Goal: Find specific page/section: Find specific page/section

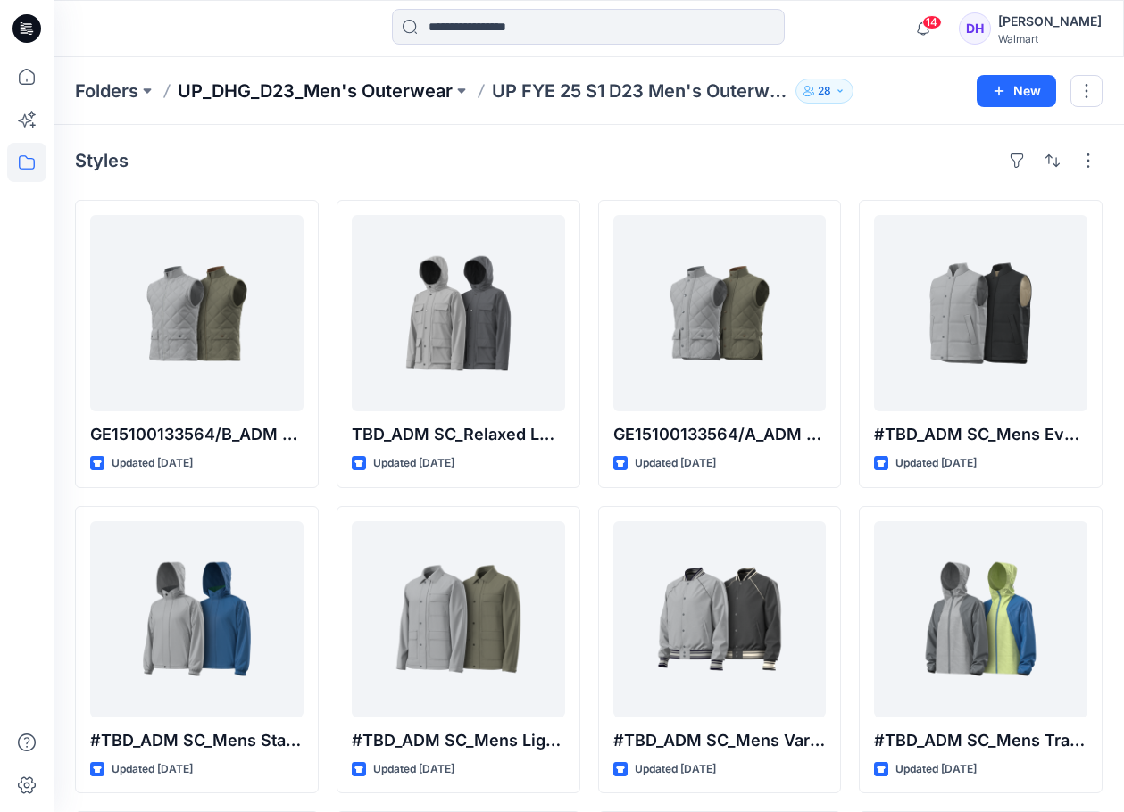
click at [296, 88] on p "UP_DHG_D23_Men's Outerwear" at bounding box center [315, 91] width 275 height 25
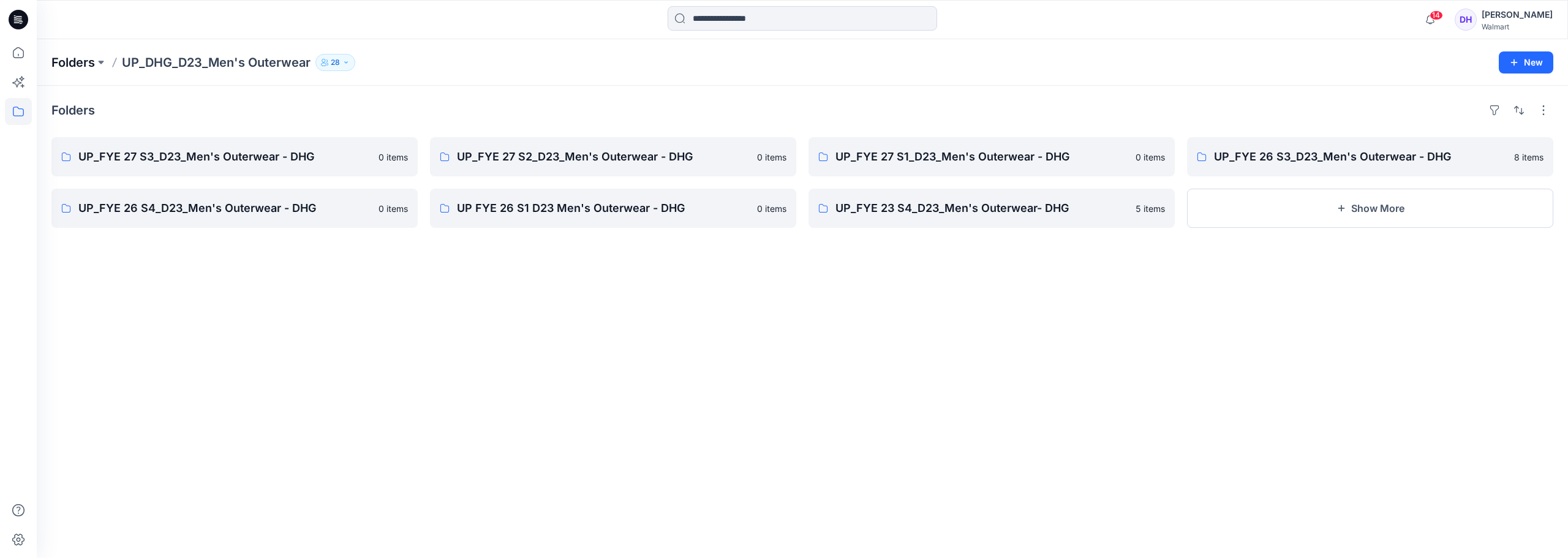
click at [72, 67] on p "Folders" at bounding box center [73, 62] width 43 height 17
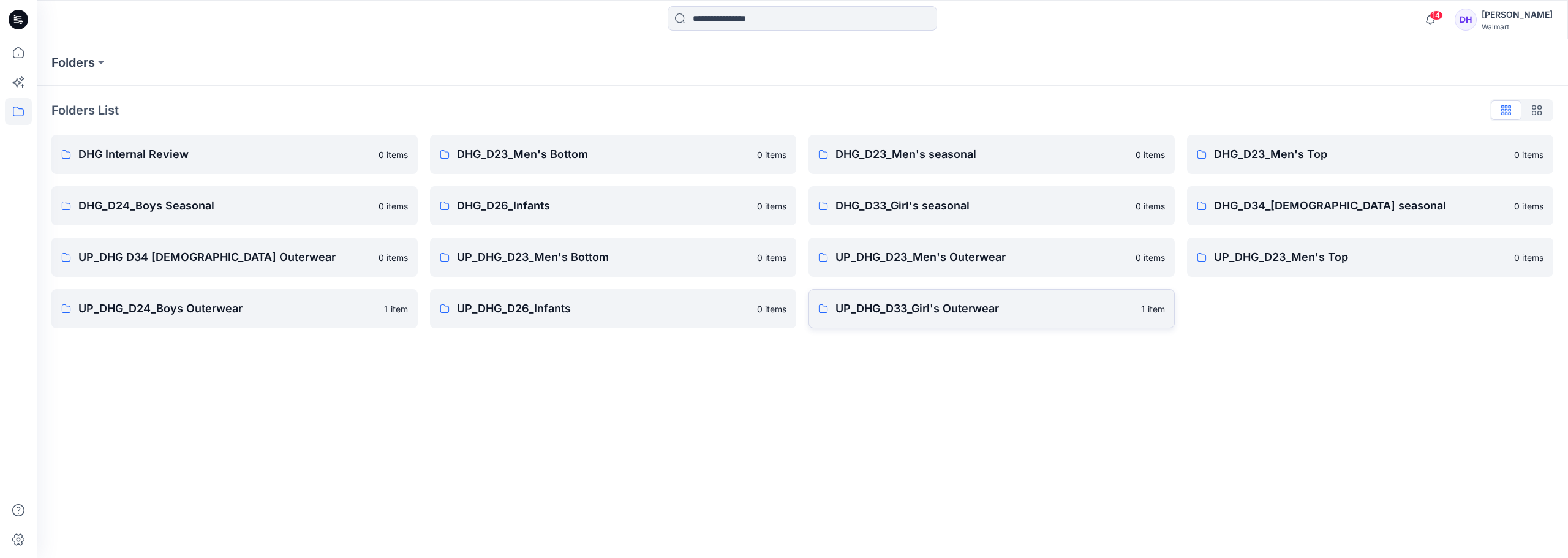
click at [780, 318] on link "UP_DHG_D33_Girl's Outerwear 1 item" at bounding box center [991, 308] width 366 height 39
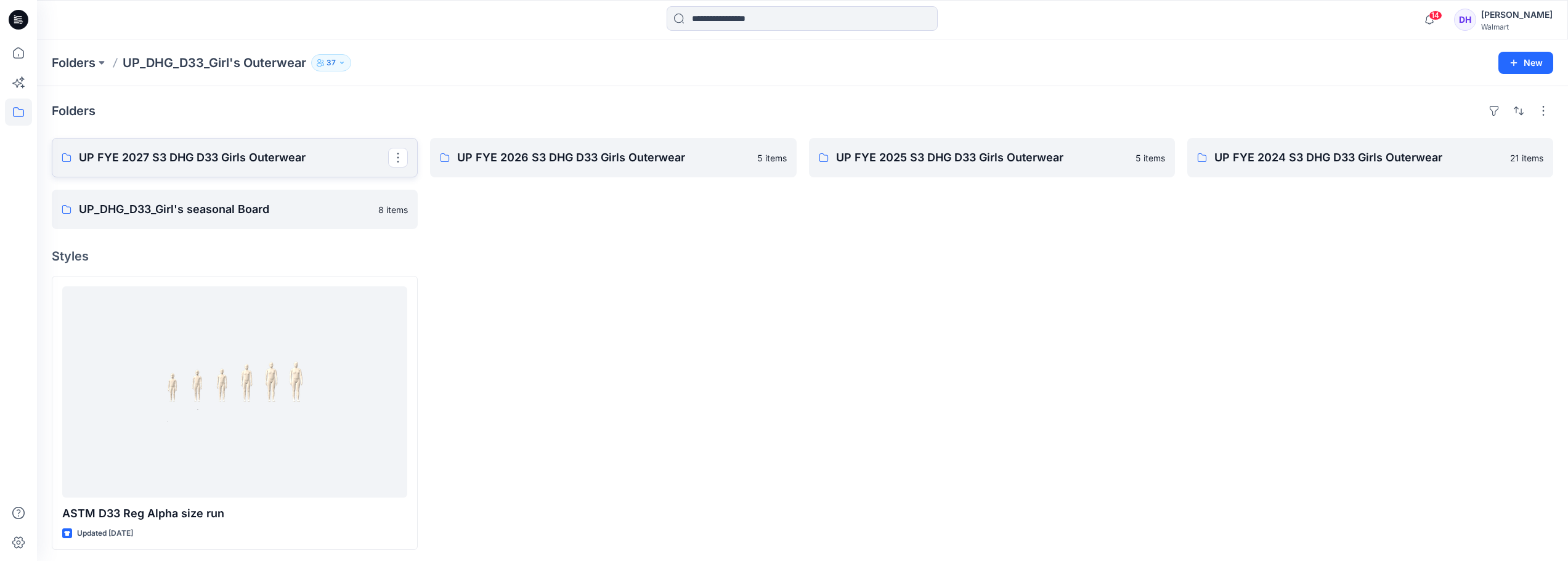
click at [289, 165] on p "UP FYE 2027 S3 DHG D33 Girls Outerwear" at bounding box center [233, 157] width 309 height 17
